Goal: Transaction & Acquisition: Book appointment/travel/reservation

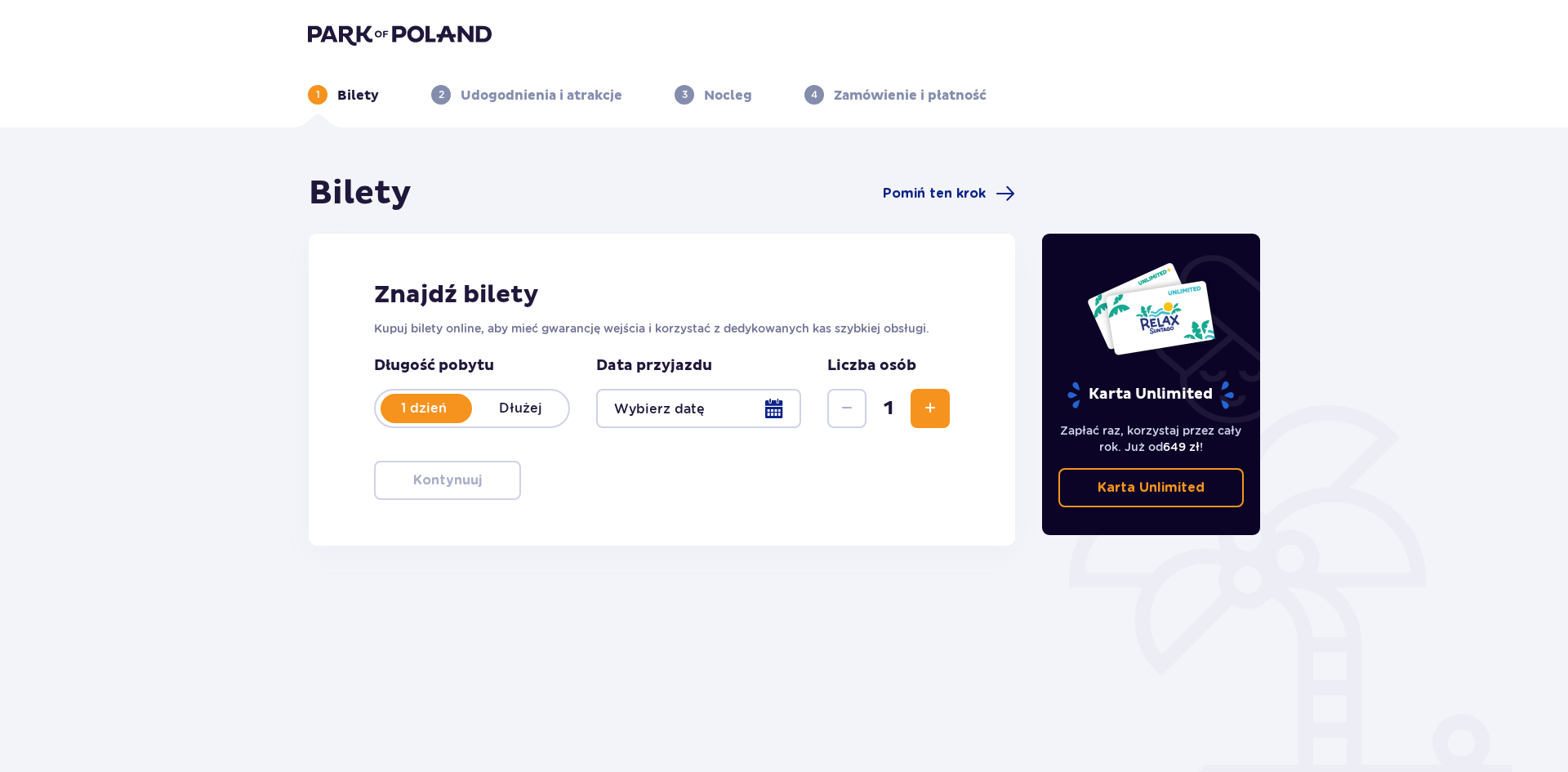
type input "[DATE]"
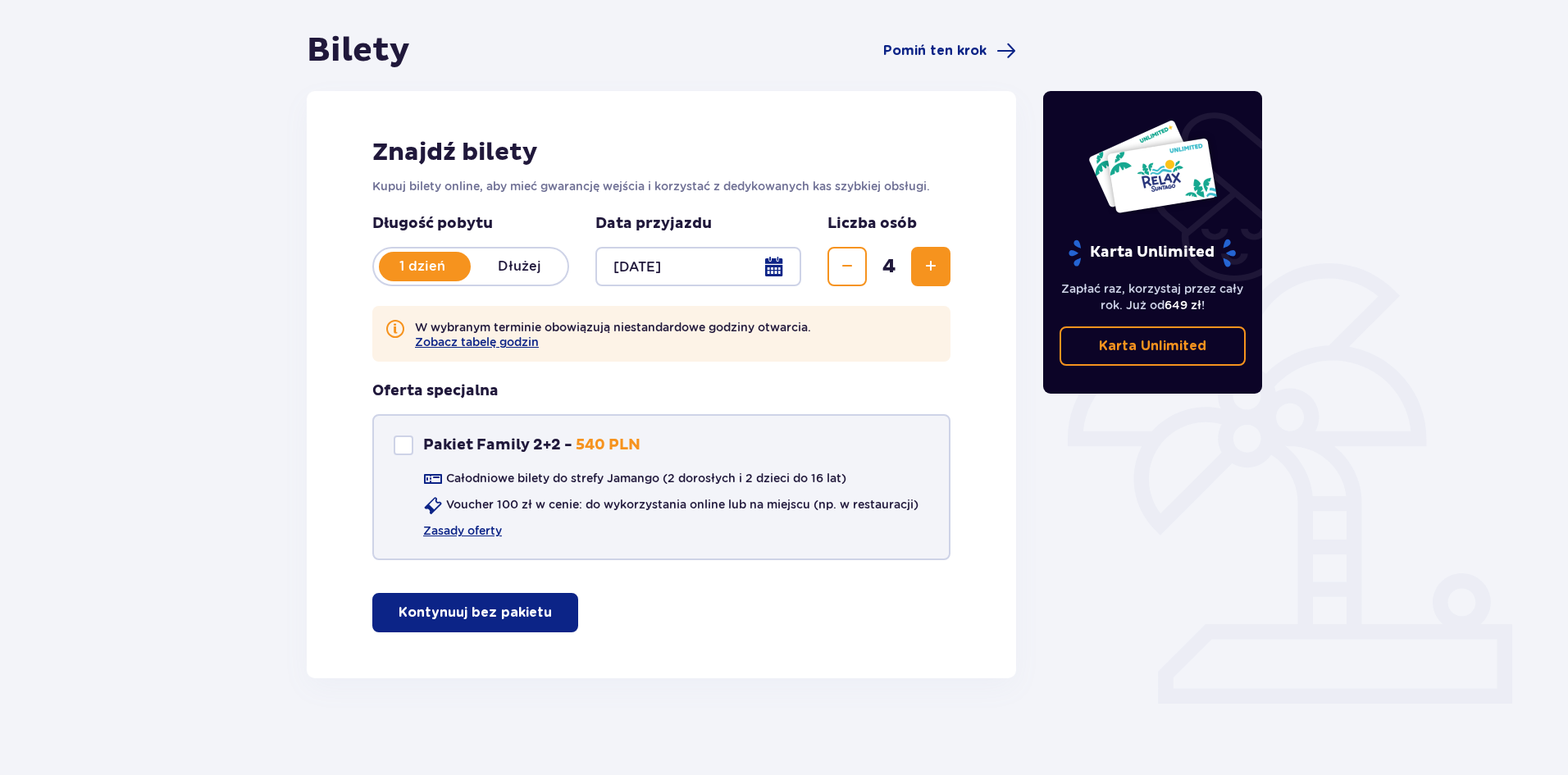
scroll to position [145, 0]
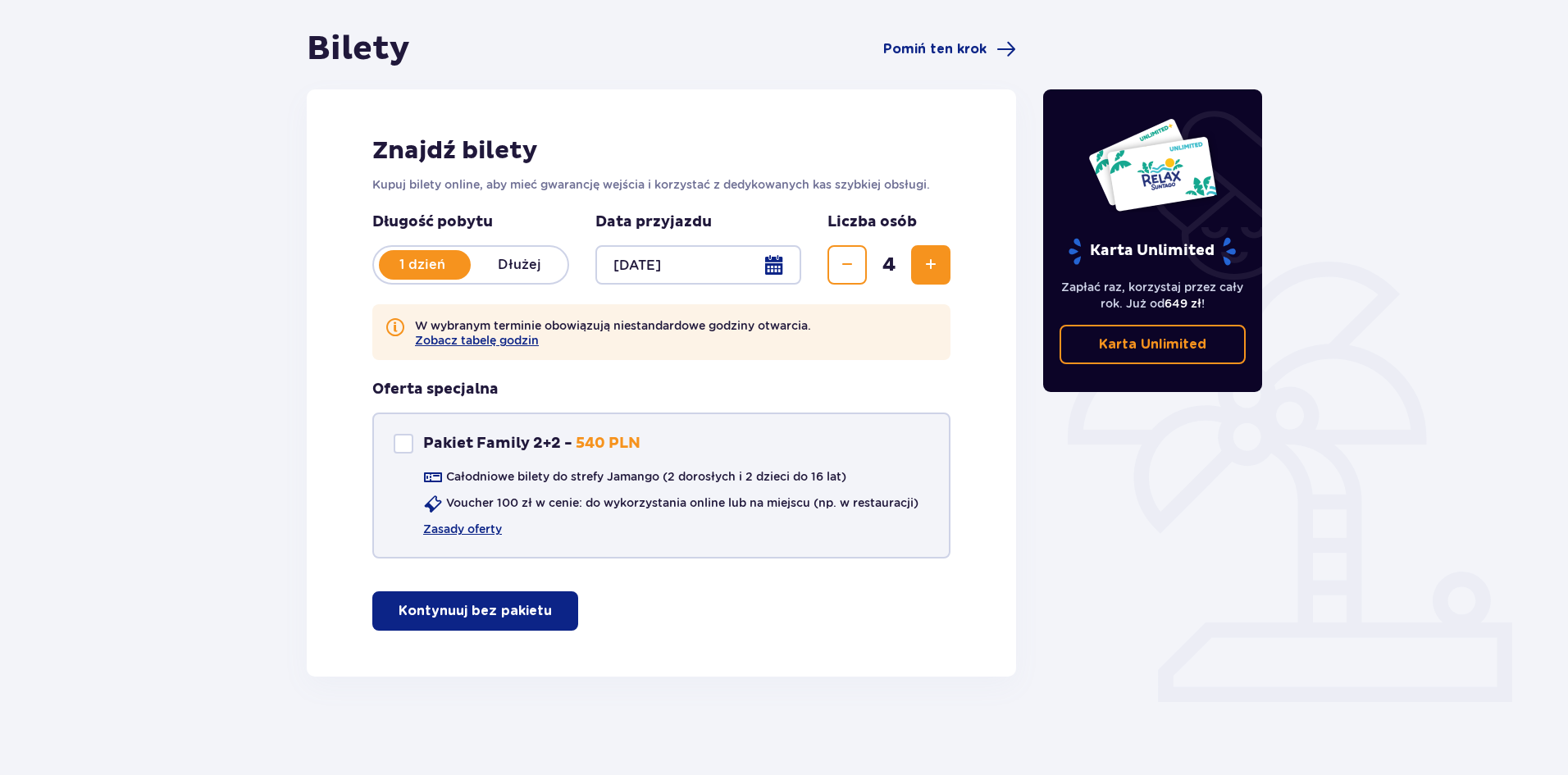
click at [399, 448] on div "Pakiet Family 2+2" at bounding box center [403, 443] width 20 height 20
checkbox input "true"
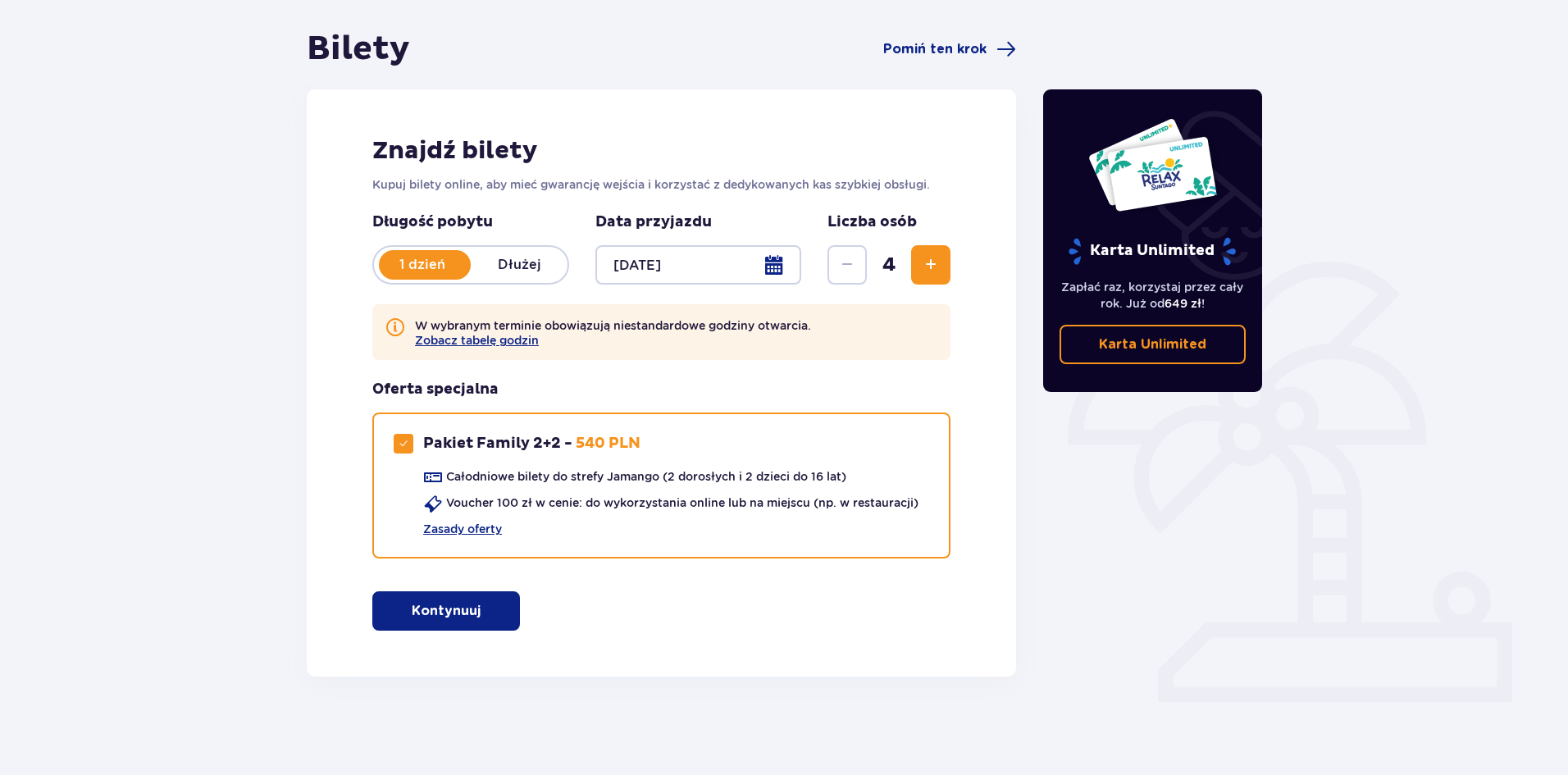
click at [483, 612] on span "button" at bounding box center [484, 611] width 20 height 20
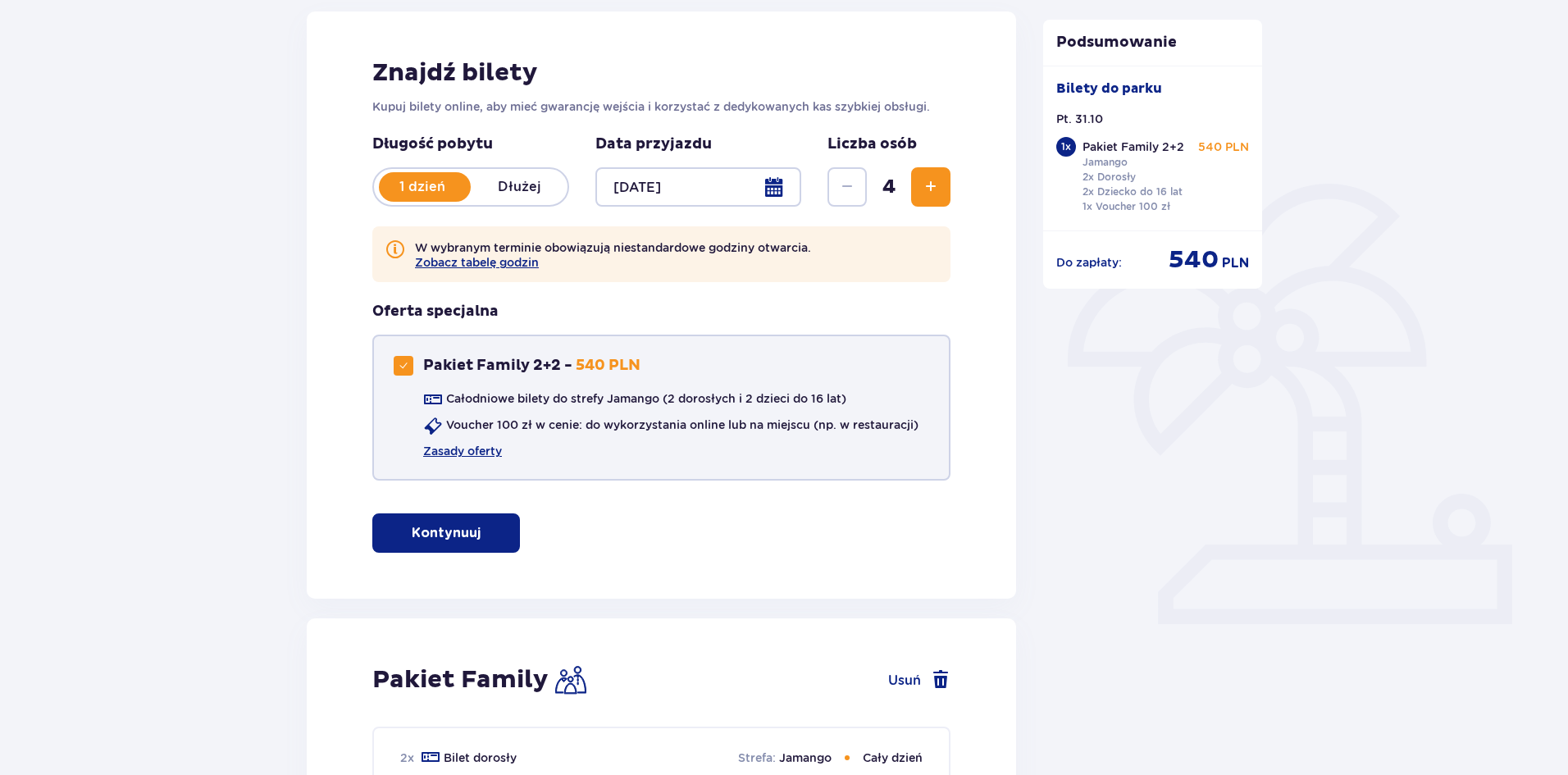
scroll to position [35, 0]
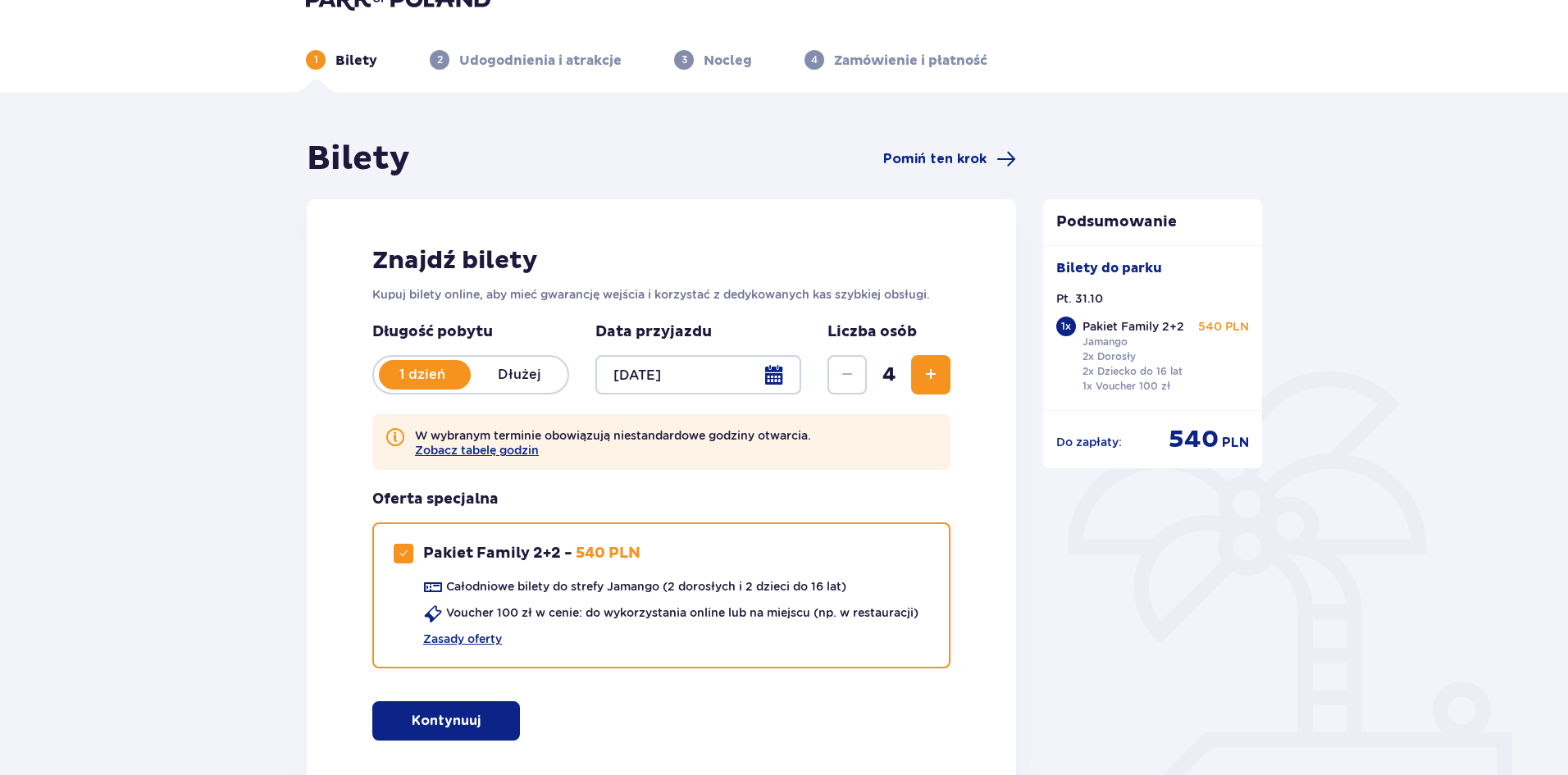
click at [662, 384] on div at bounding box center [698, 375] width 206 height 39
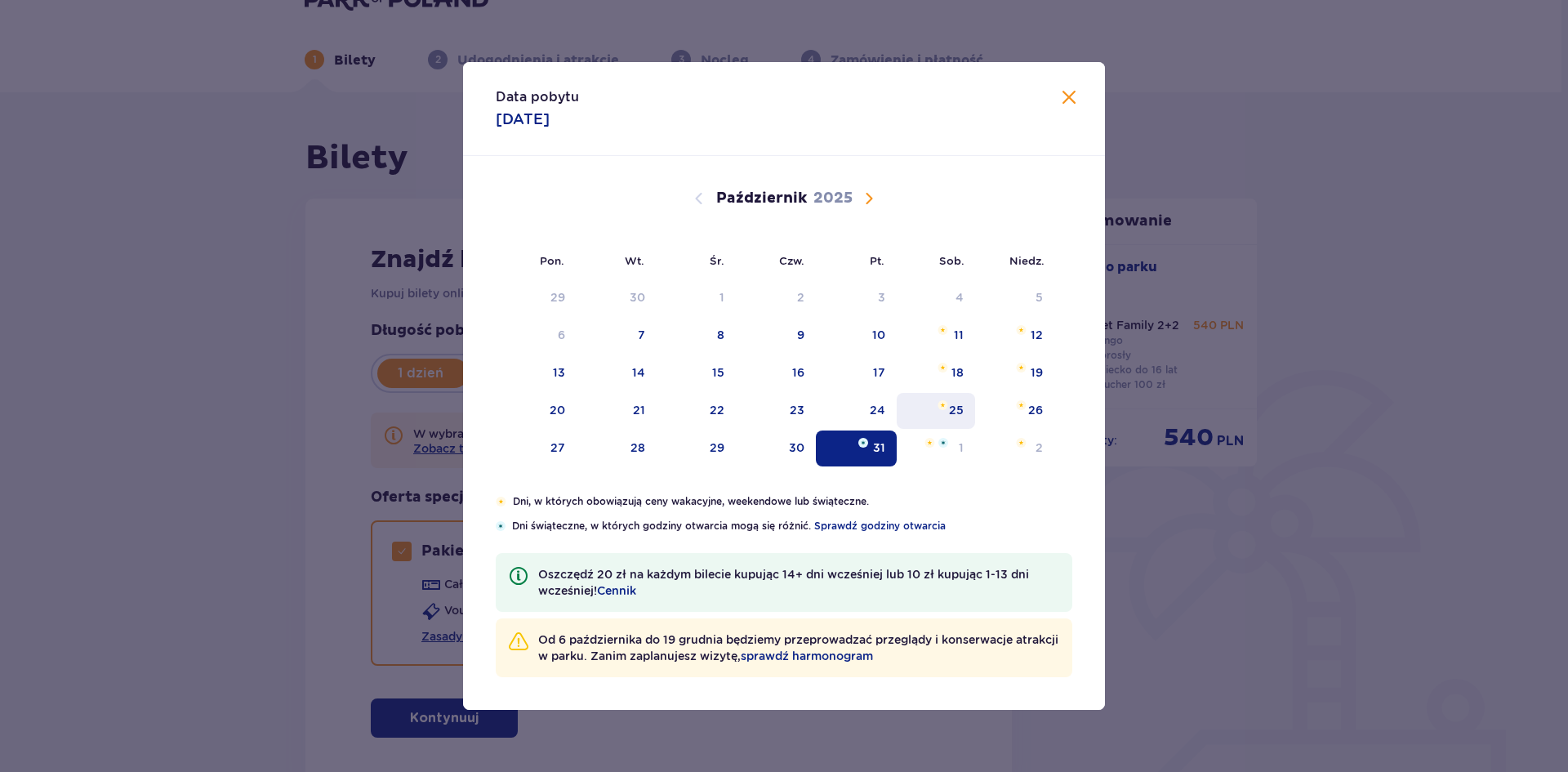
click at [953, 403] on div "25" at bounding box center [956, 409] width 15 height 17
type input "[DATE]"
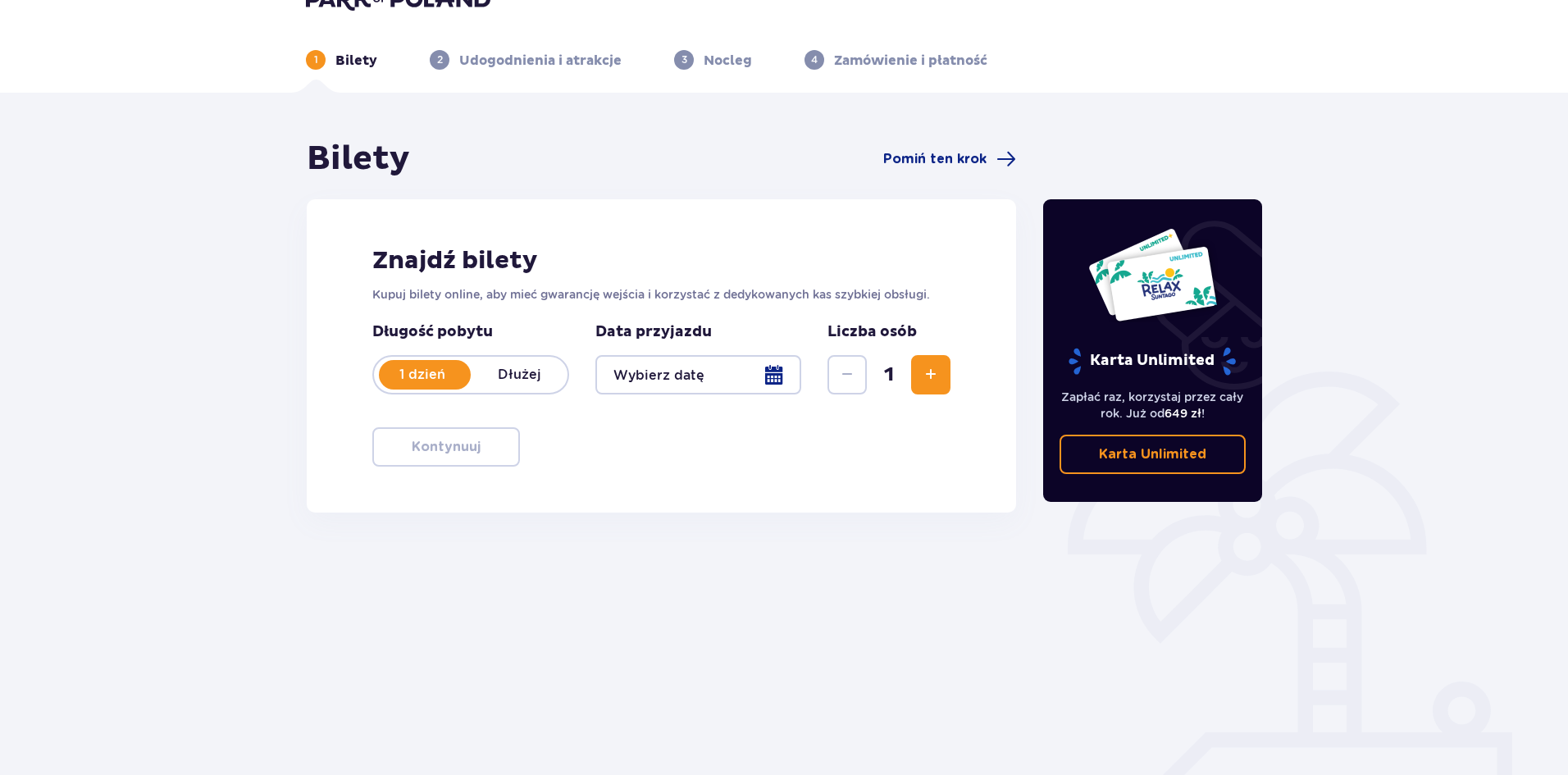
click at [932, 365] on span "Zwiększ" at bounding box center [930, 375] width 20 height 20
click at [870, 380] on span "5" at bounding box center [888, 374] width 38 height 24
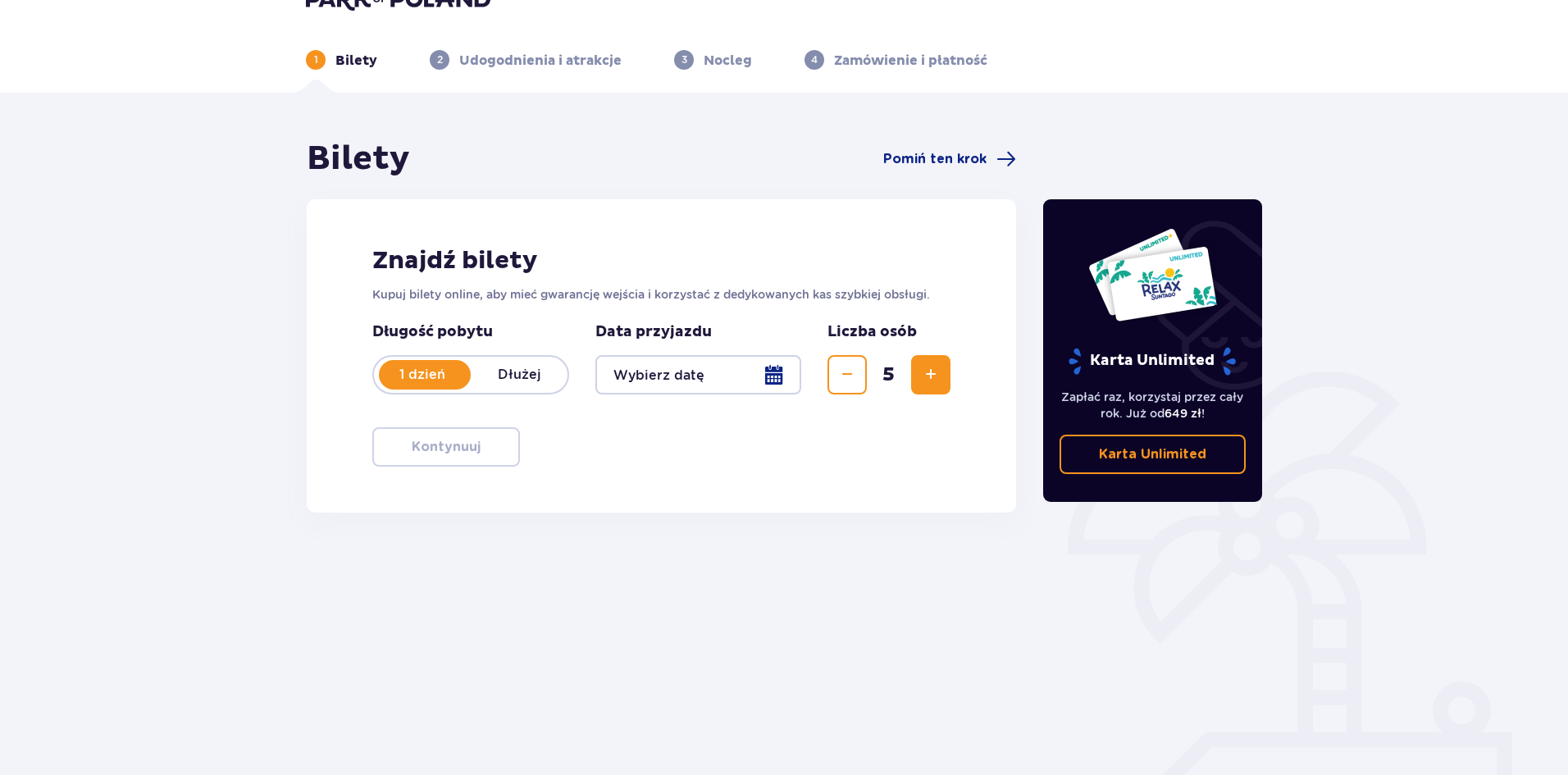
click at [863, 381] on button "Zmniejsz" at bounding box center [847, 375] width 39 height 39
click at [686, 386] on div at bounding box center [698, 375] width 206 height 39
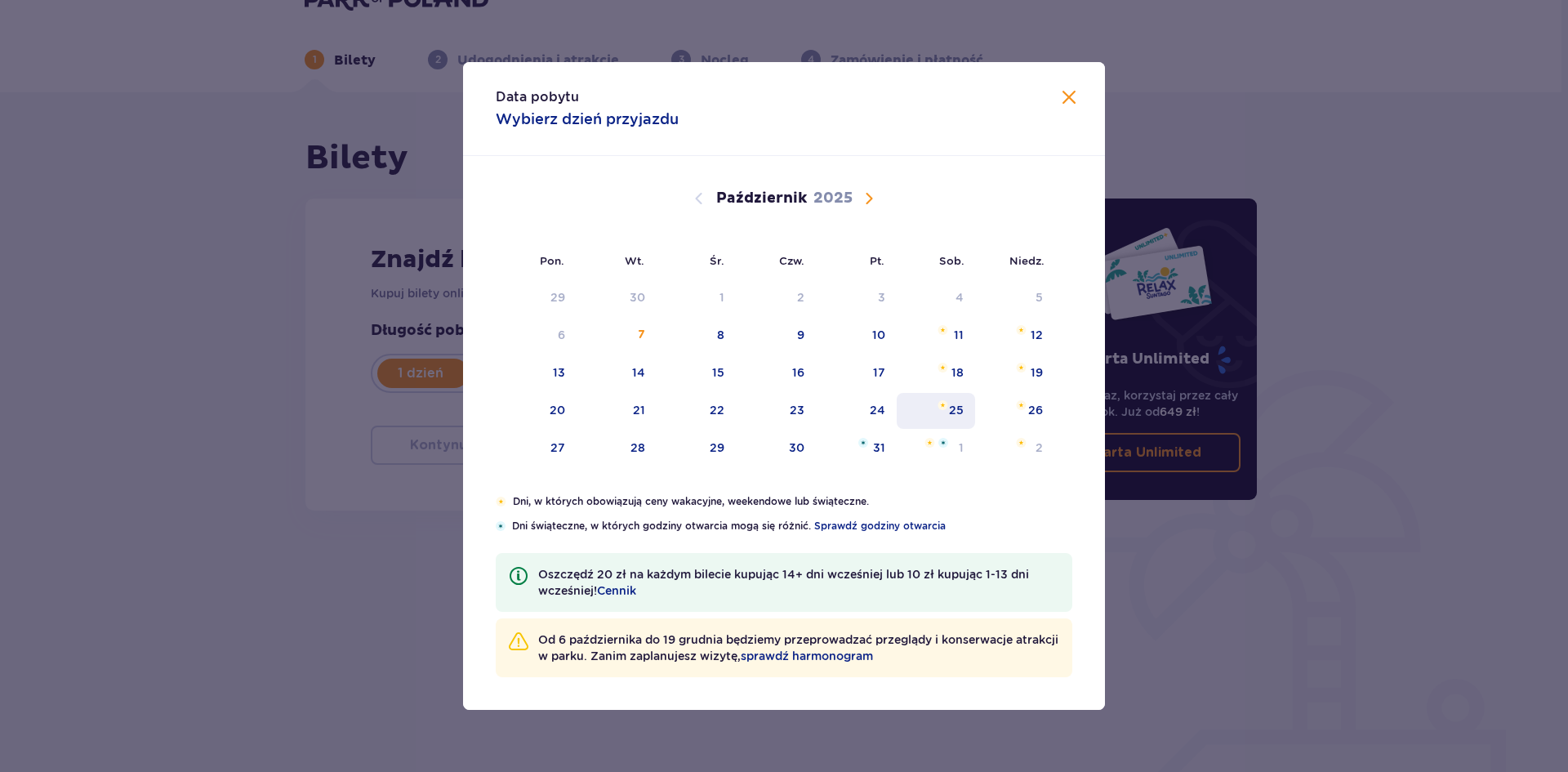
click at [951, 402] on div "25" at bounding box center [956, 409] width 15 height 17
type input "[DATE]"
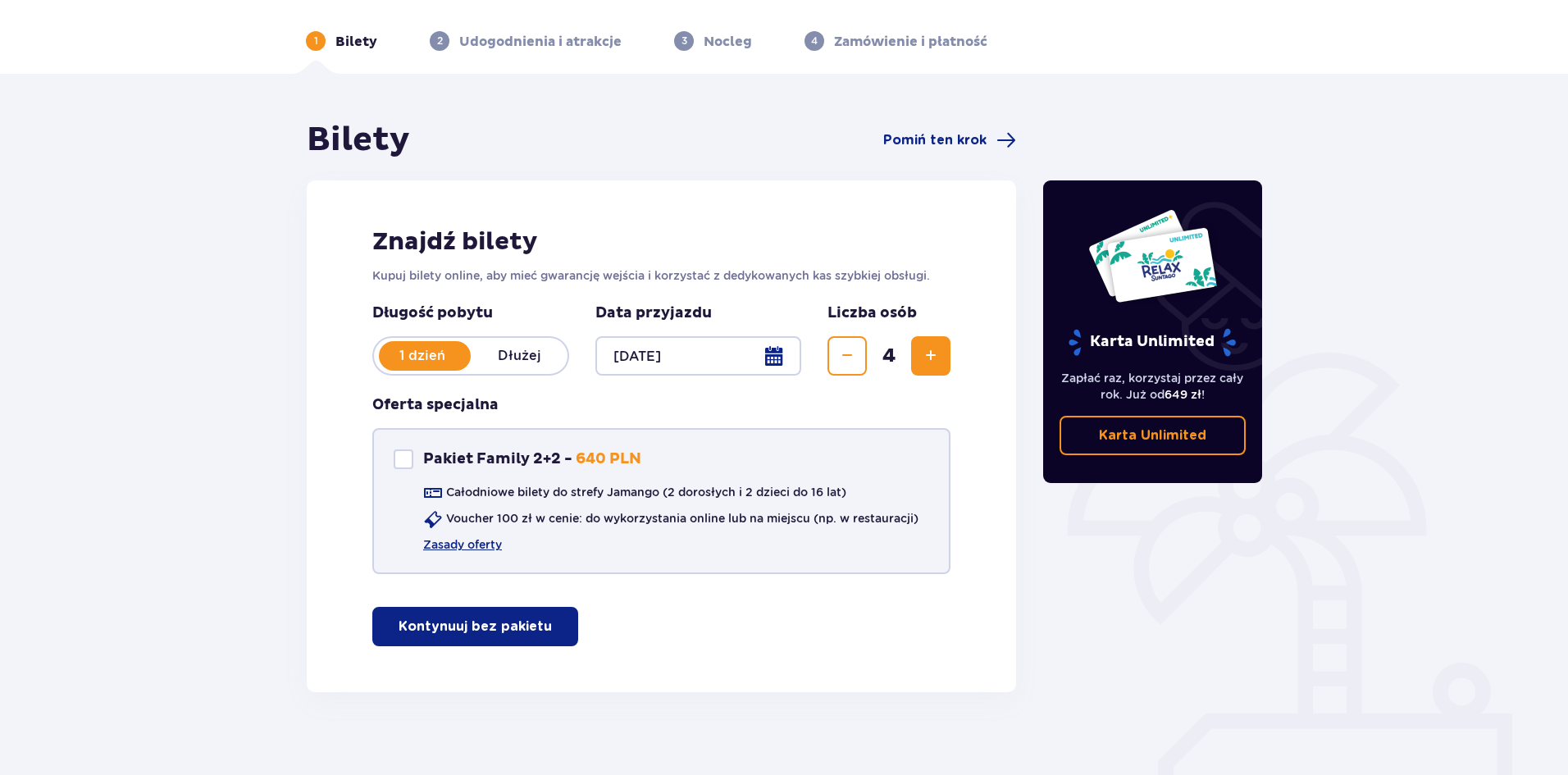
scroll to position [69, 0]
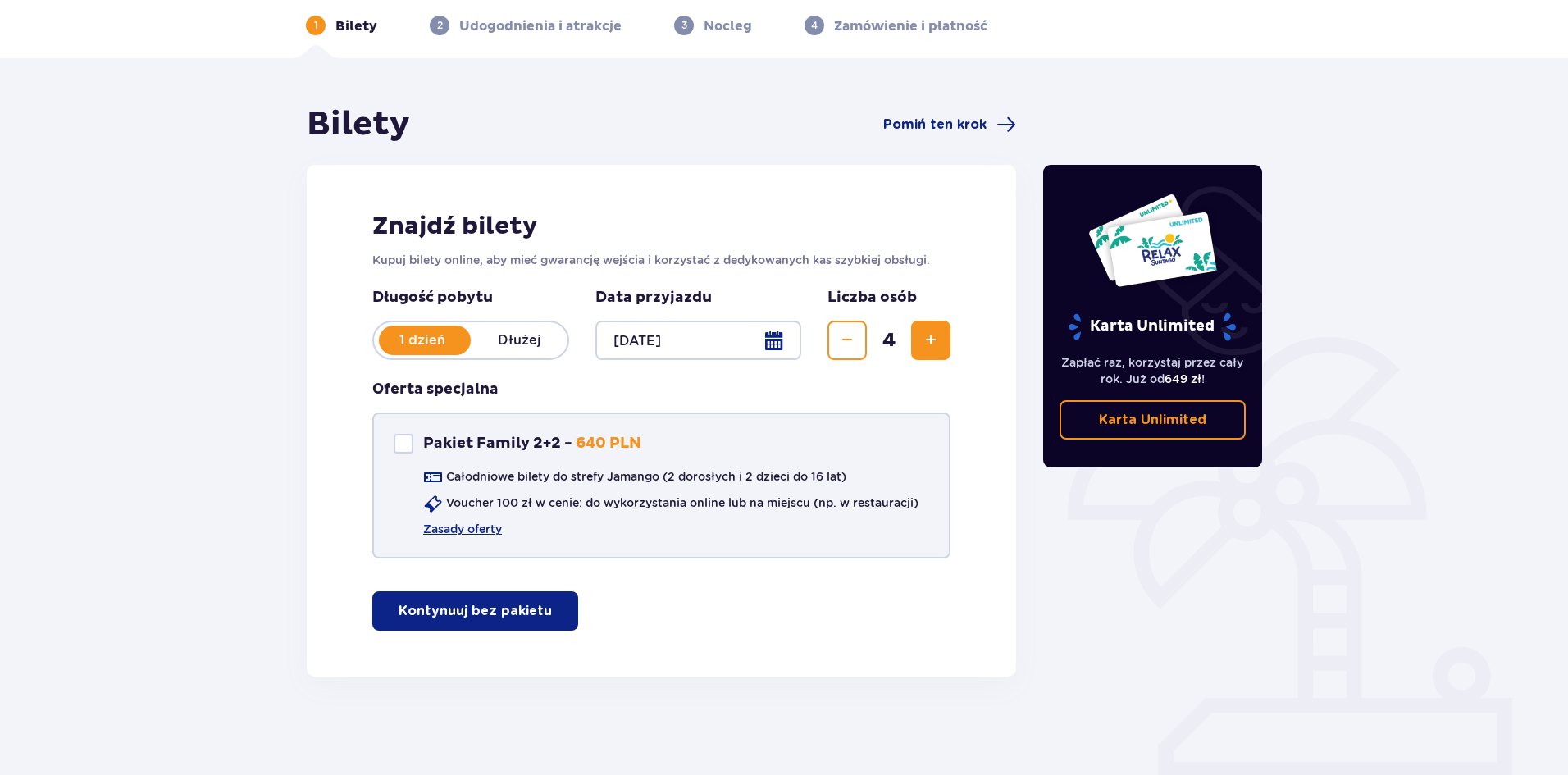
click at [401, 442] on div "Pakiet Family 2+2" at bounding box center [403, 443] width 20 height 20
checkbox input "true"
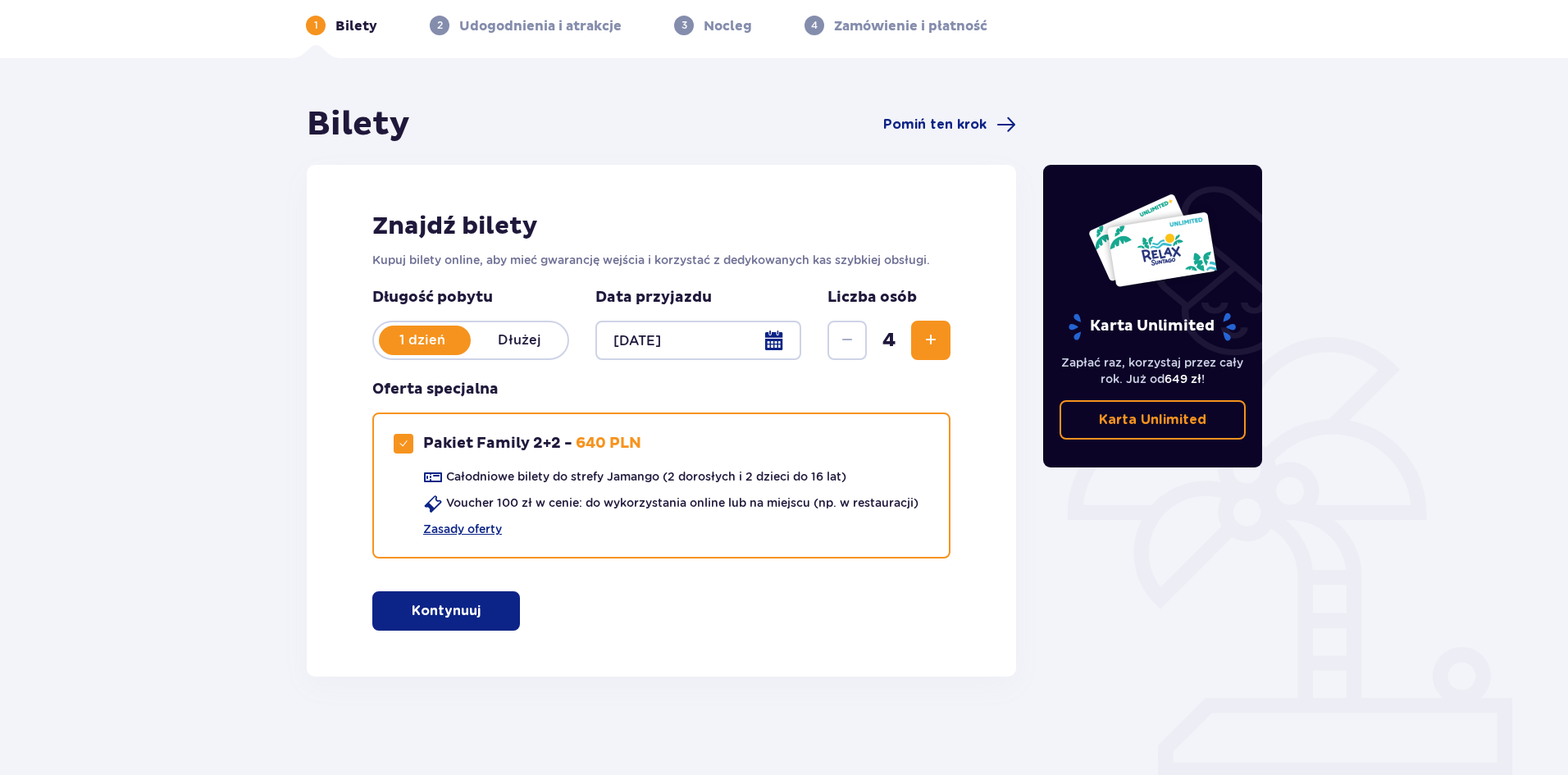
click at [475, 595] on button "Kontynuuj" at bounding box center [445, 611] width 147 height 39
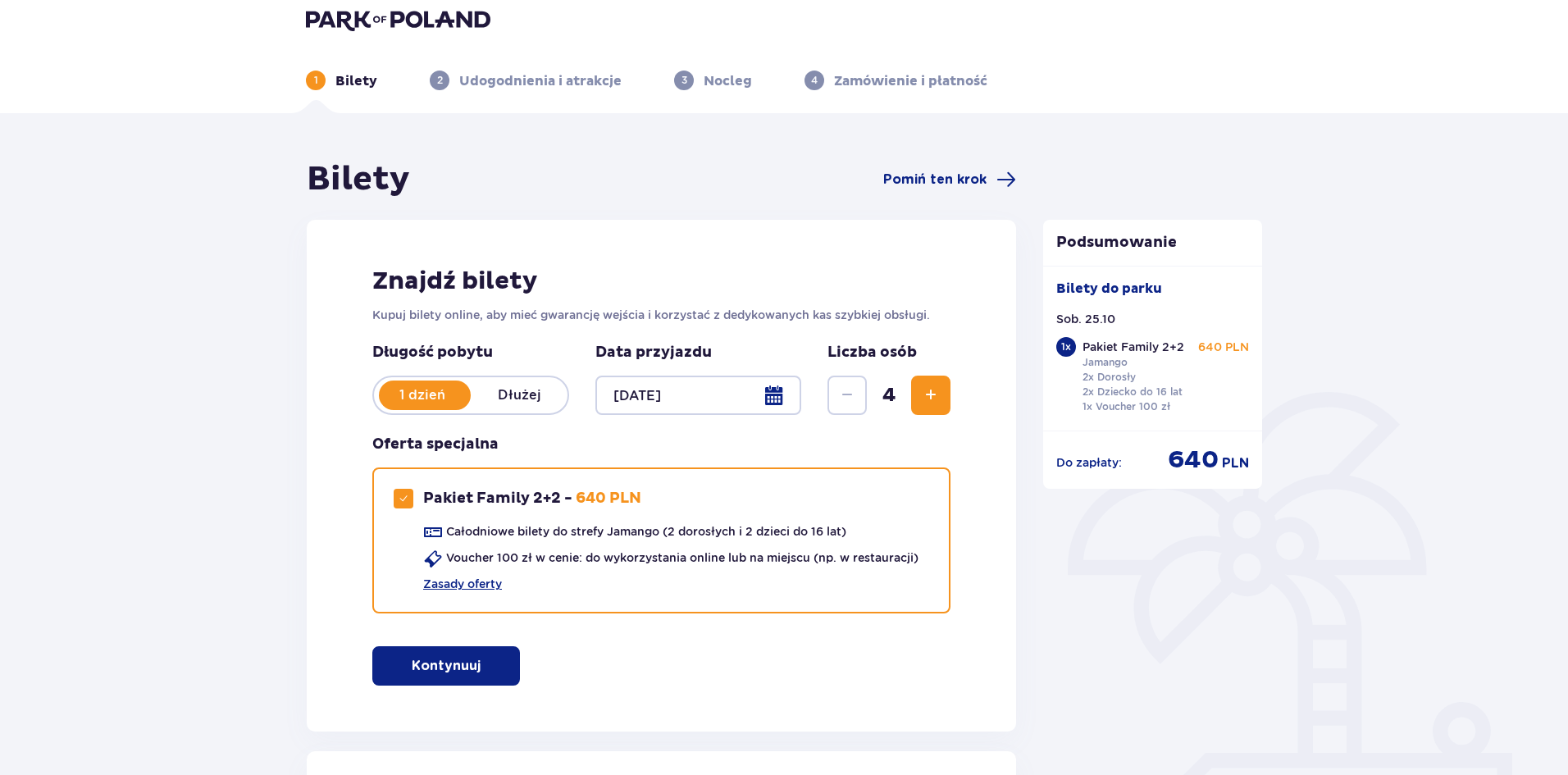
scroll to position [0, 0]
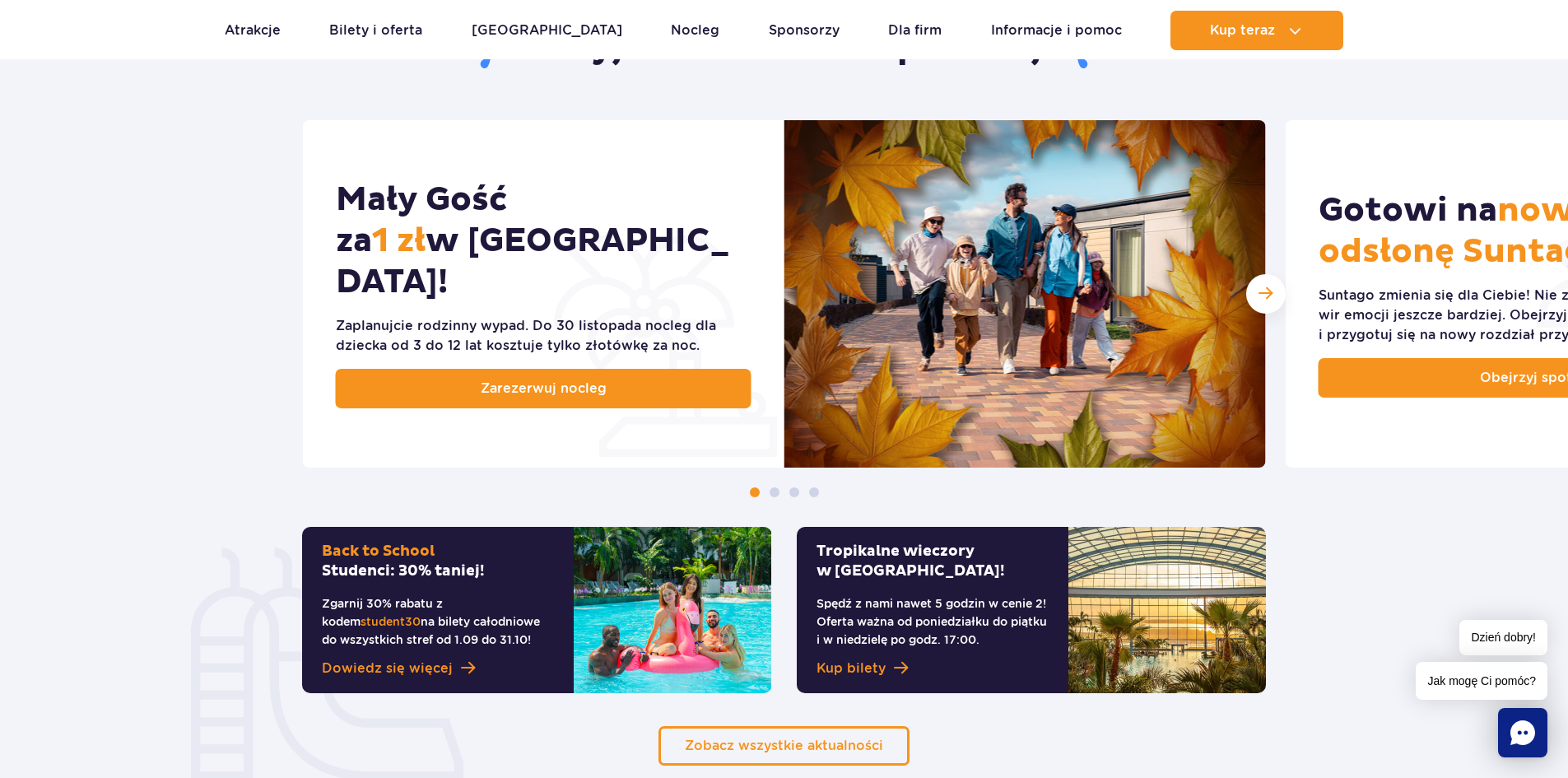
scroll to position [165, 0]
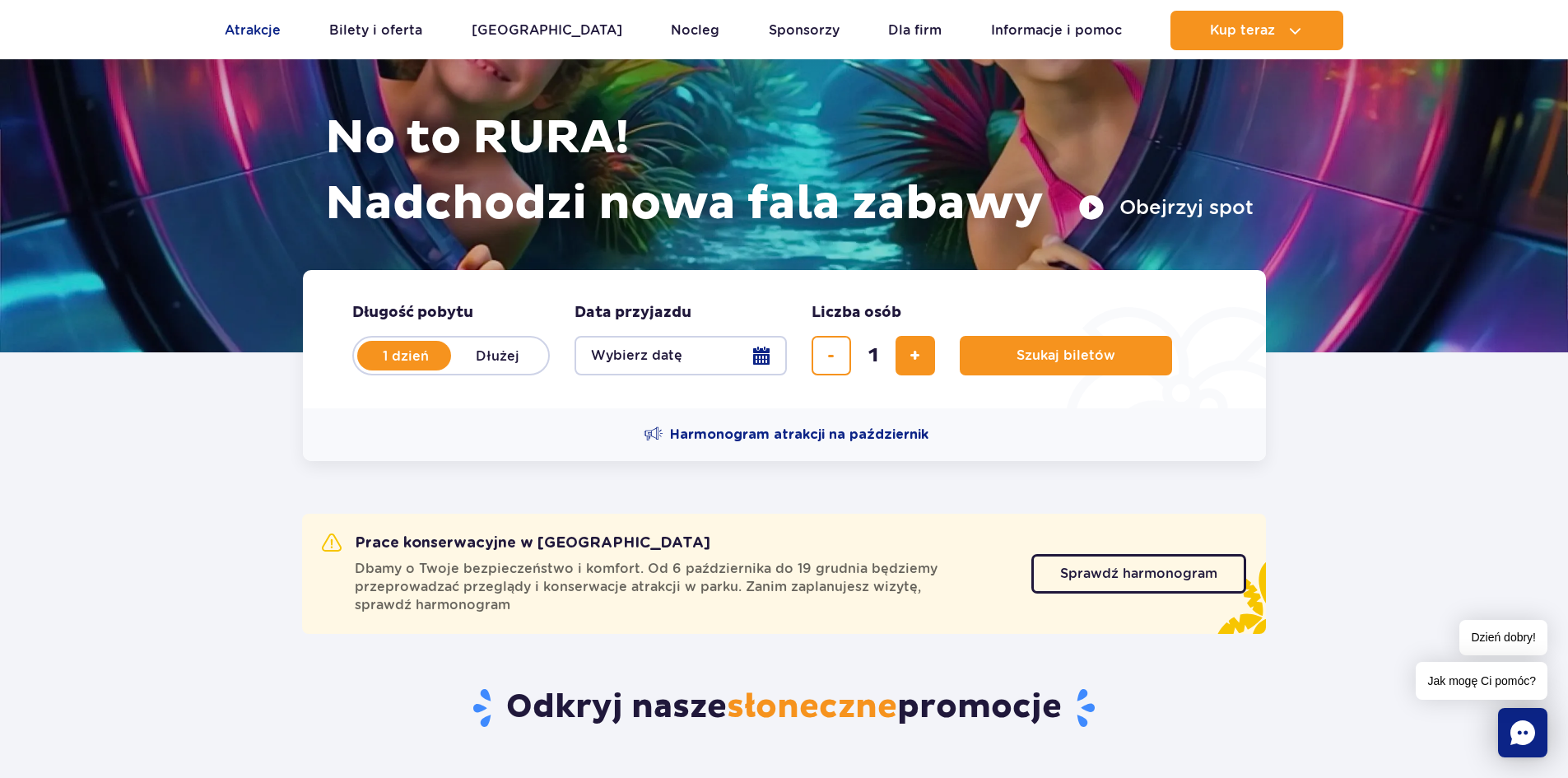
click at [239, 20] on link "Atrakcje" at bounding box center [252, 30] width 56 height 39
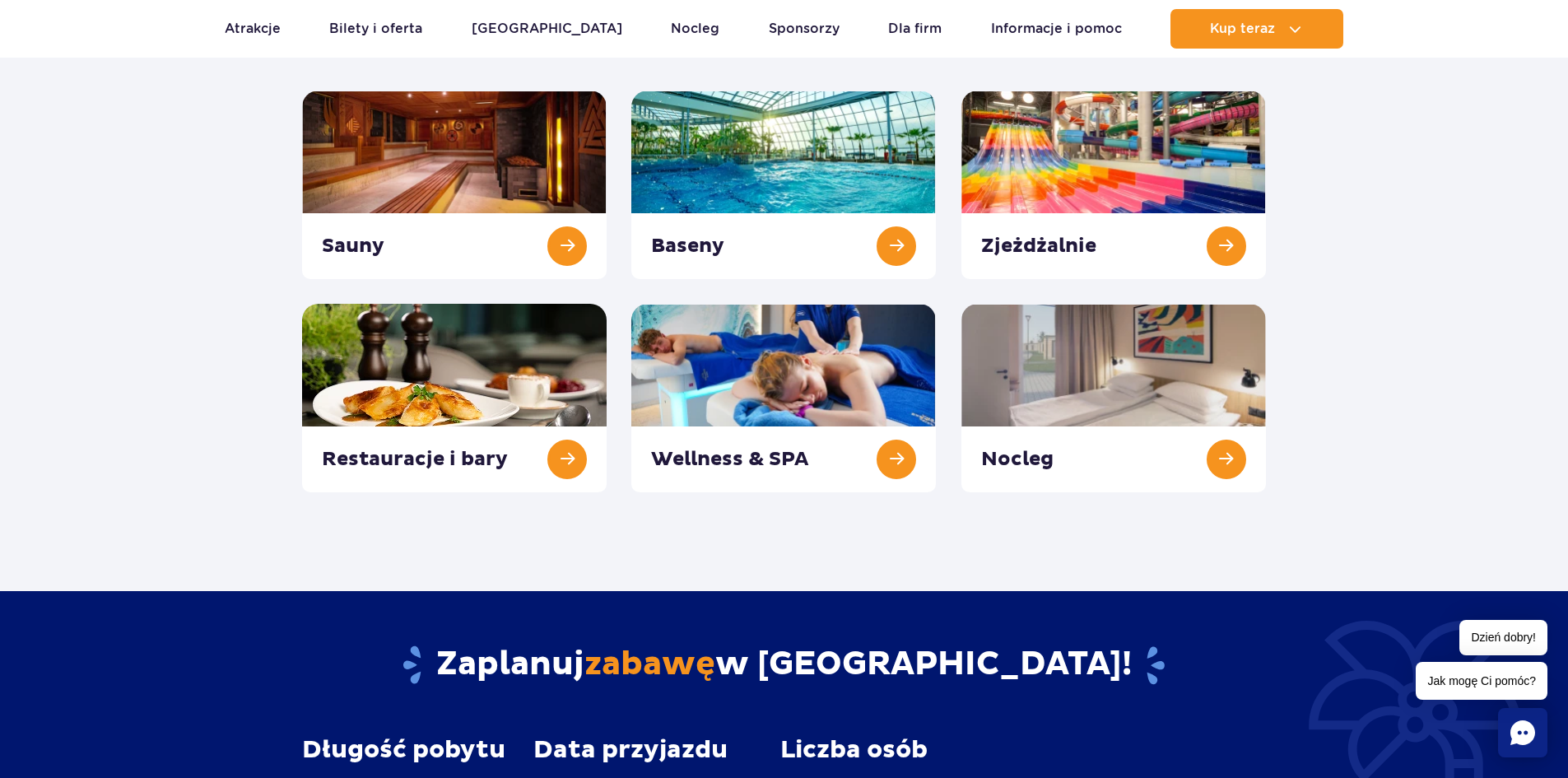
scroll to position [329, 0]
